Goal: Information Seeking & Learning: Check status

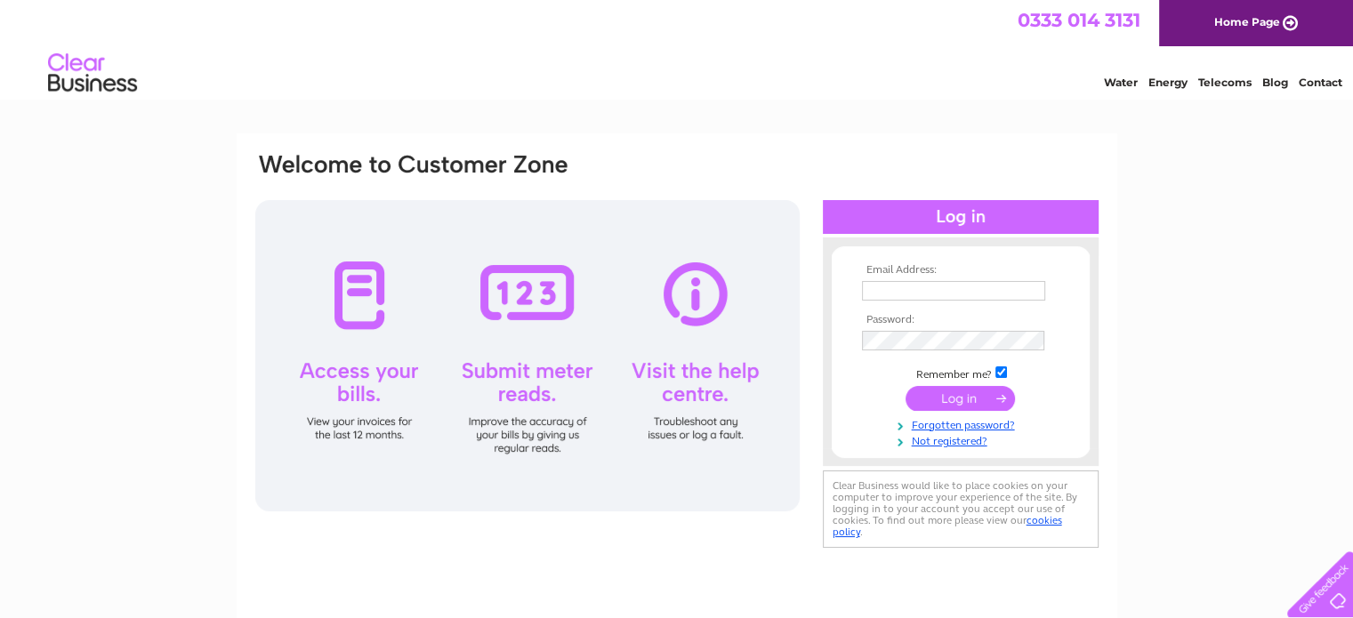
type input "[EMAIL_ADDRESS][DOMAIN_NAME]"
click at [967, 399] on input "submit" at bounding box center [960, 398] width 109 height 25
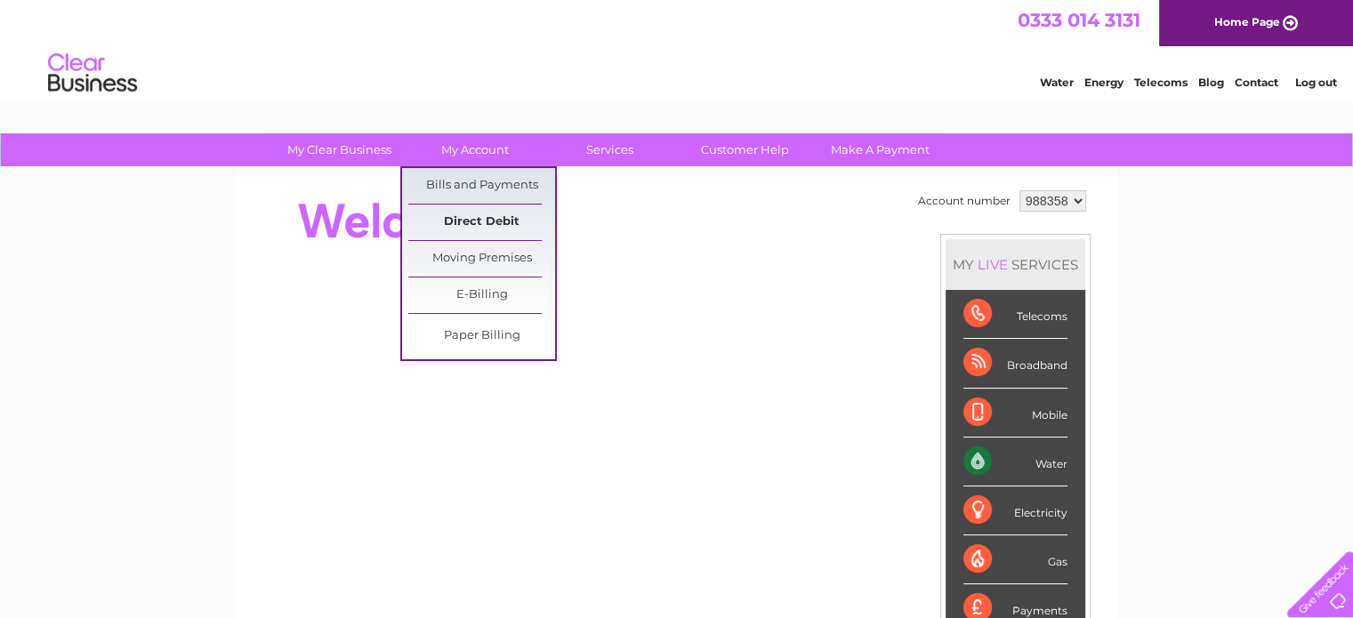
click at [463, 215] on link "Direct Debit" at bounding box center [481, 223] width 147 height 36
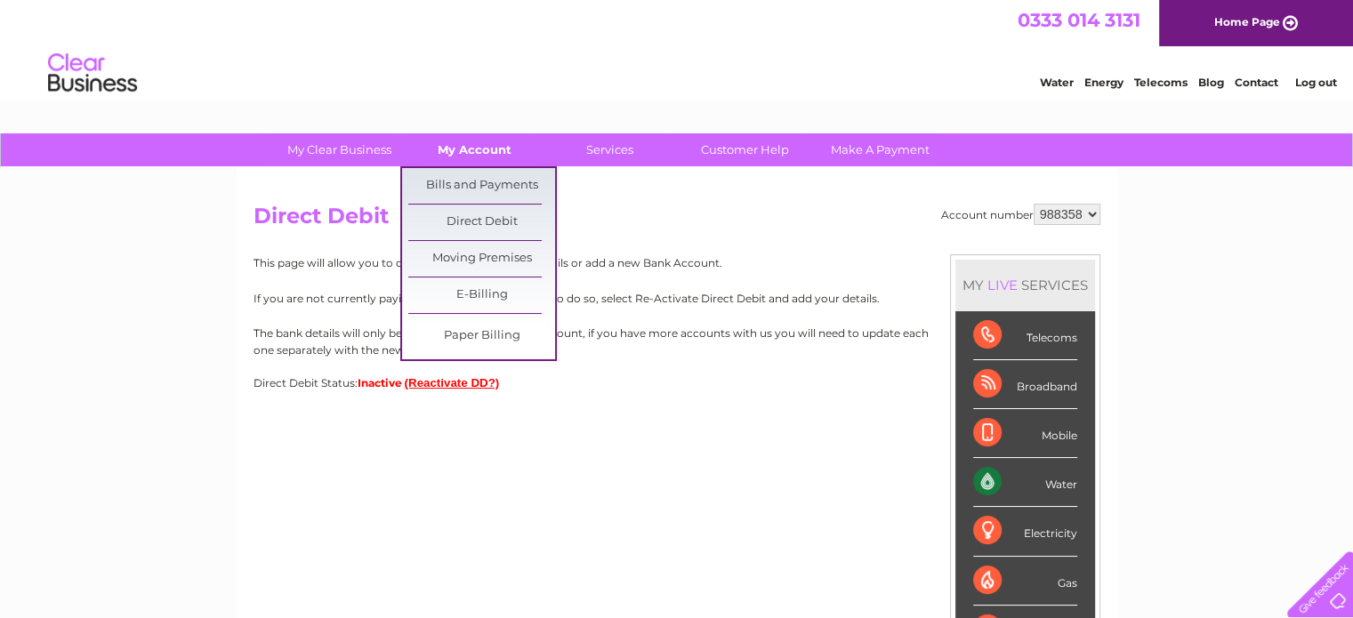
click at [474, 151] on link "My Account" at bounding box center [474, 149] width 147 height 33
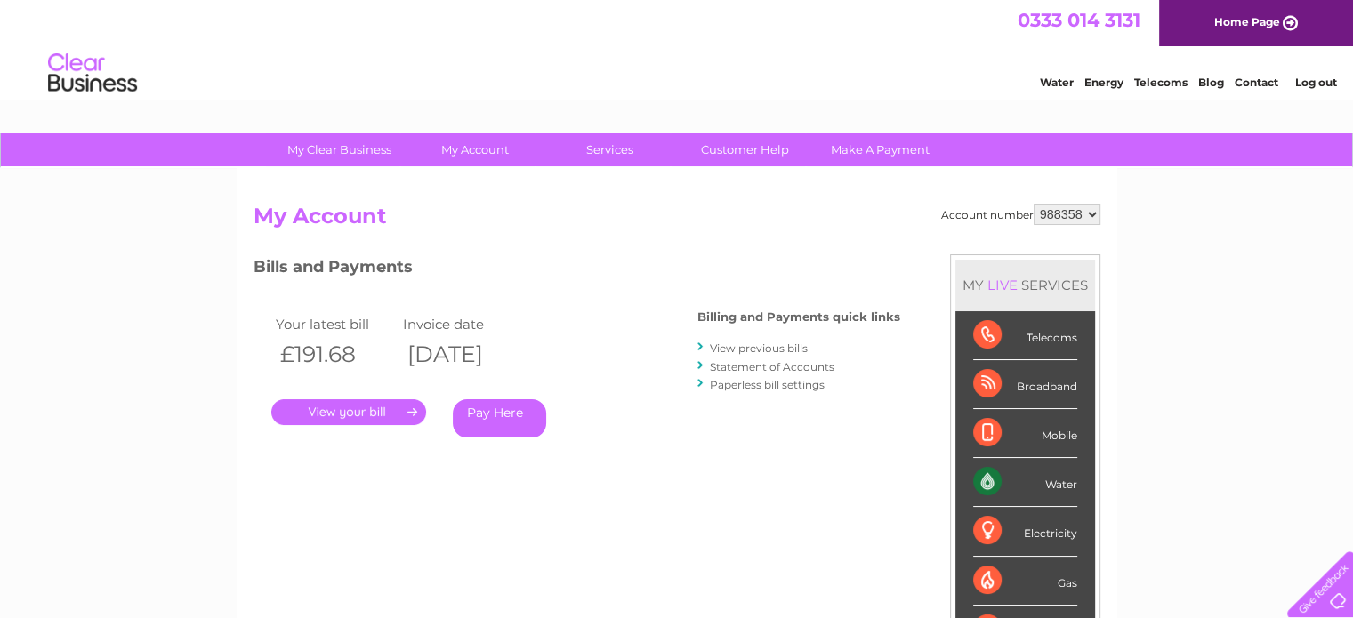
click at [761, 344] on link "View previous bills" at bounding box center [759, 348] width 98 height 13
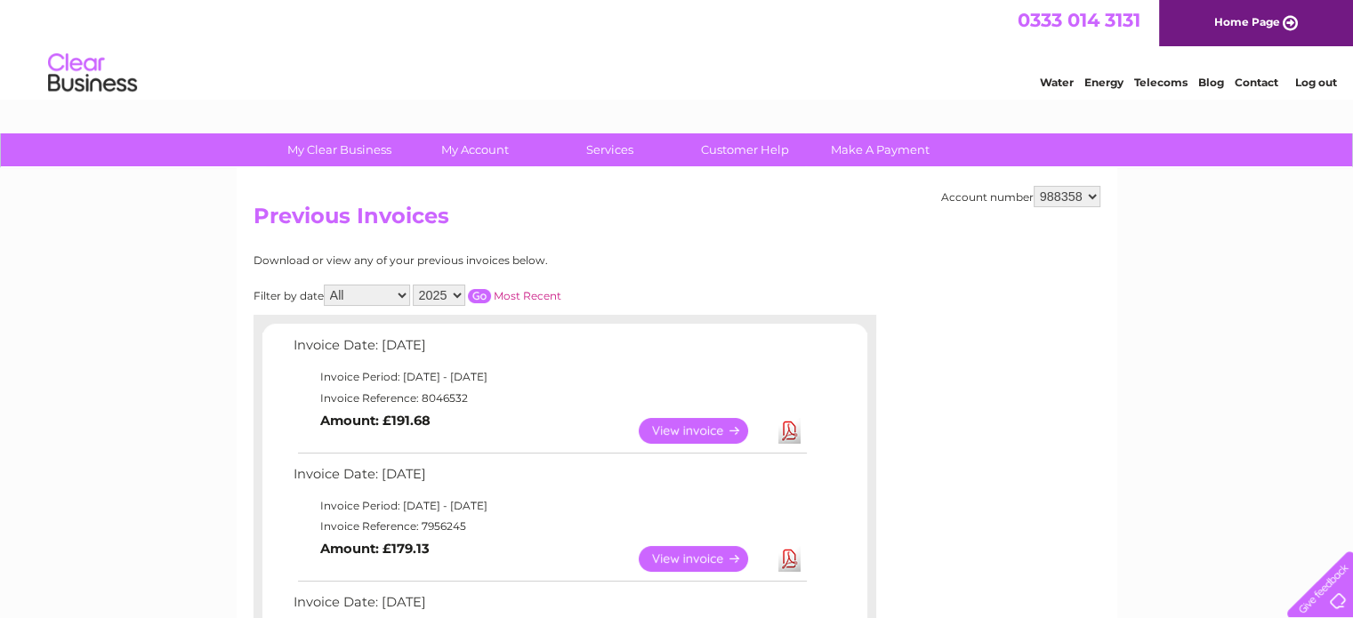
click at [680, 426] on link "View" at bounding box center [704, 431] width 131 height 26
